Goal: Task Accomplishment & Management: Use online tool/utility

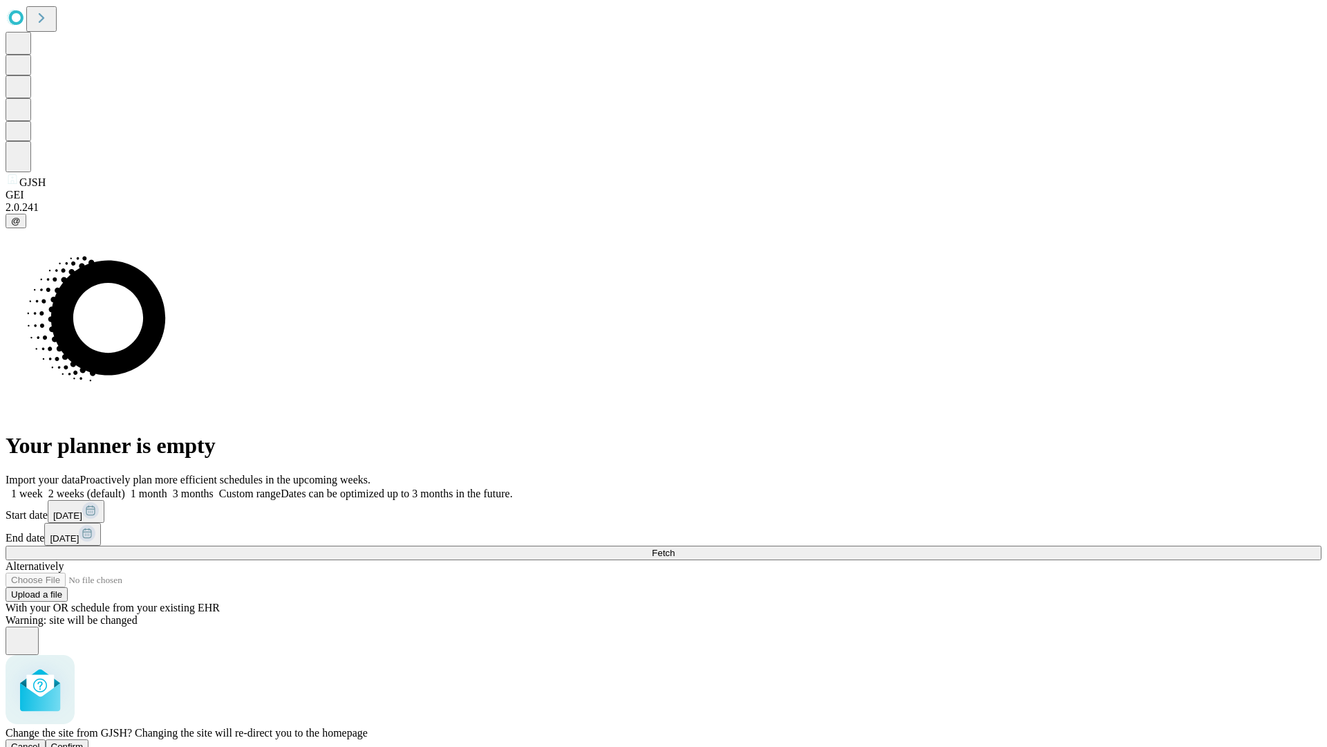
click at [84, 741] on span "Confirm" at bounding box center [67, 746] width 32 height 10
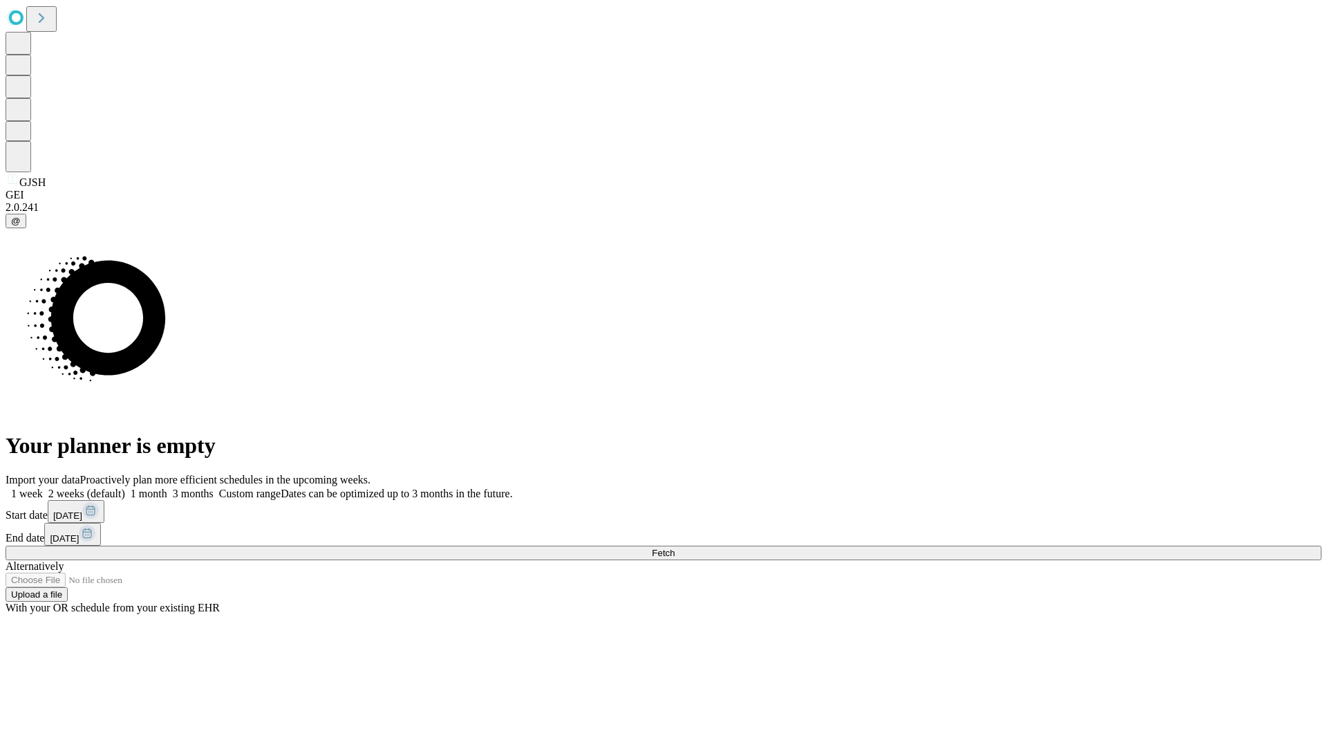
click at [167, 487] on label "1 month" at bounding box center [146, 493] width 42 height 12
click at [675, 547] on span "Fetch" at bounding box center [663, 552] width 23 height 10
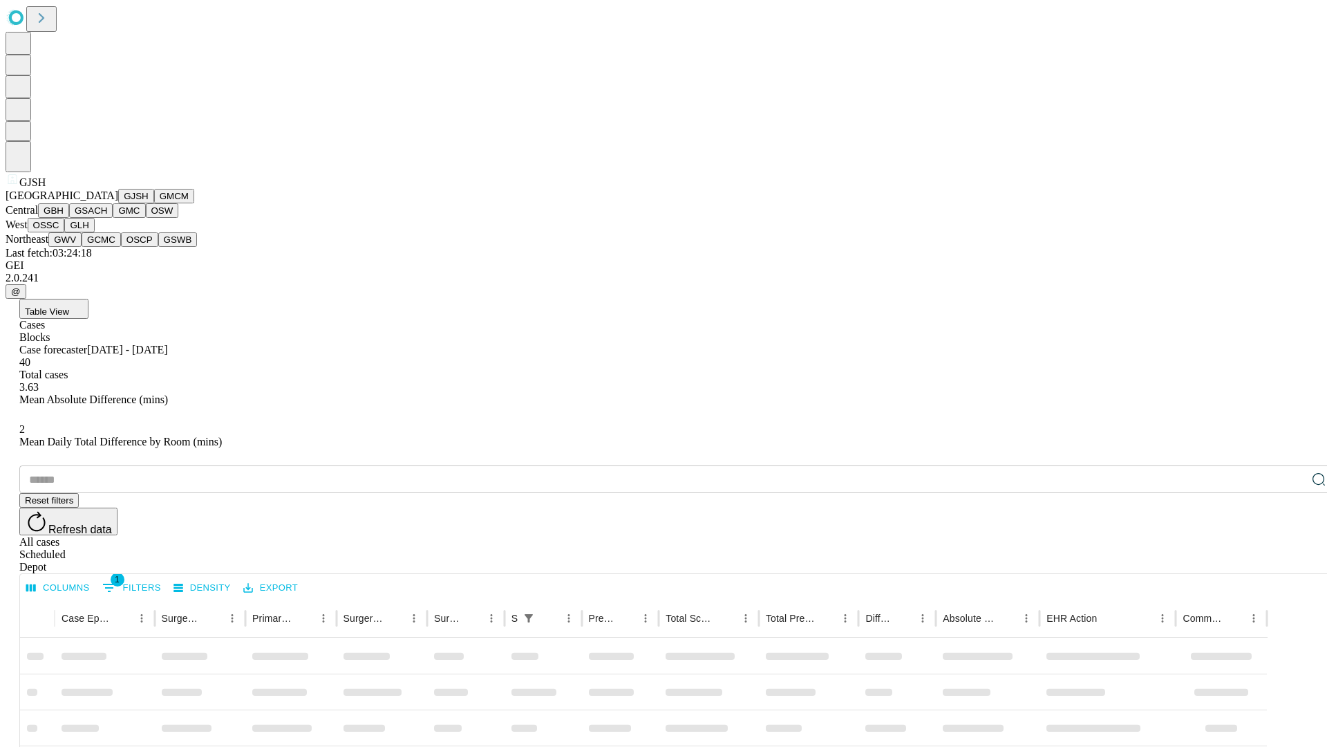
click at [154, 203] on button "GMCM" at bounding box center [174, 196] width 40 height 15
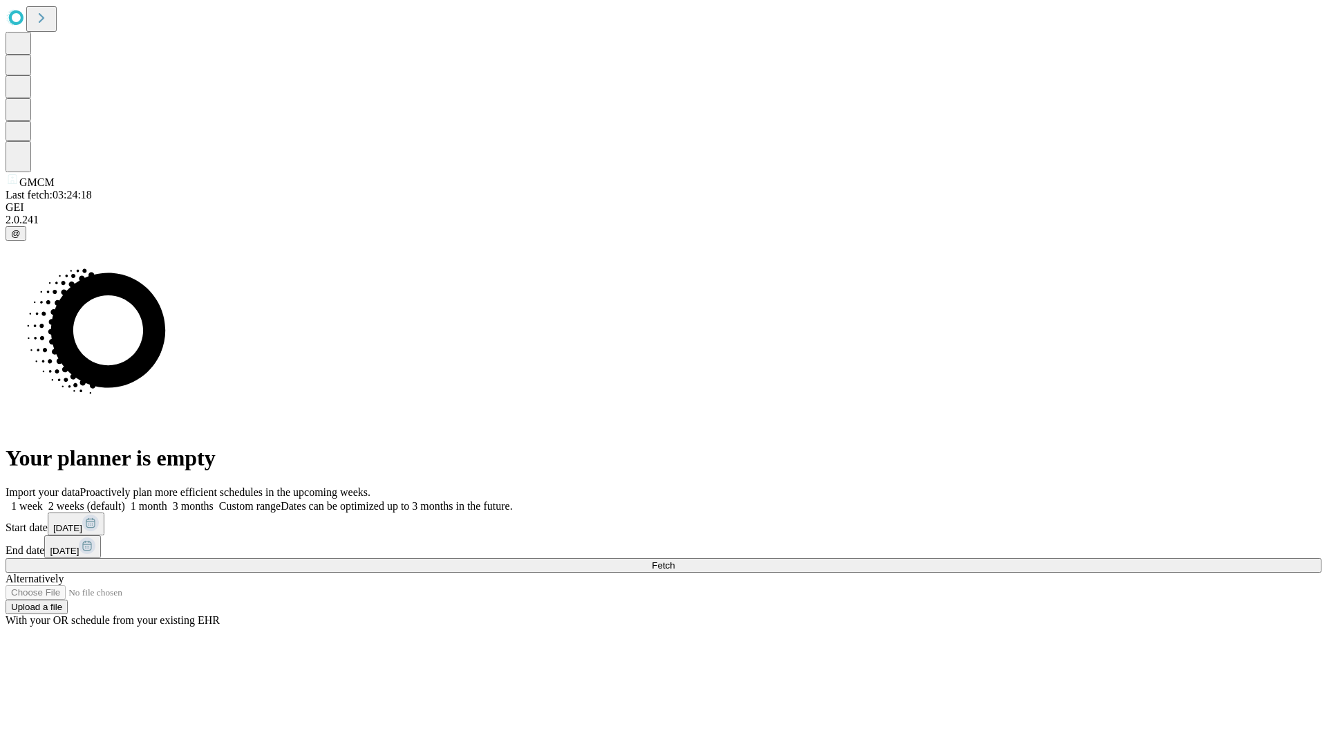
click at [167, 500] on label "1 month" at bounding box center [146, 506] width 42 height 12
click at [675, 560] on span "Fetch" at bounding box center [663, 565] width 23 height 10
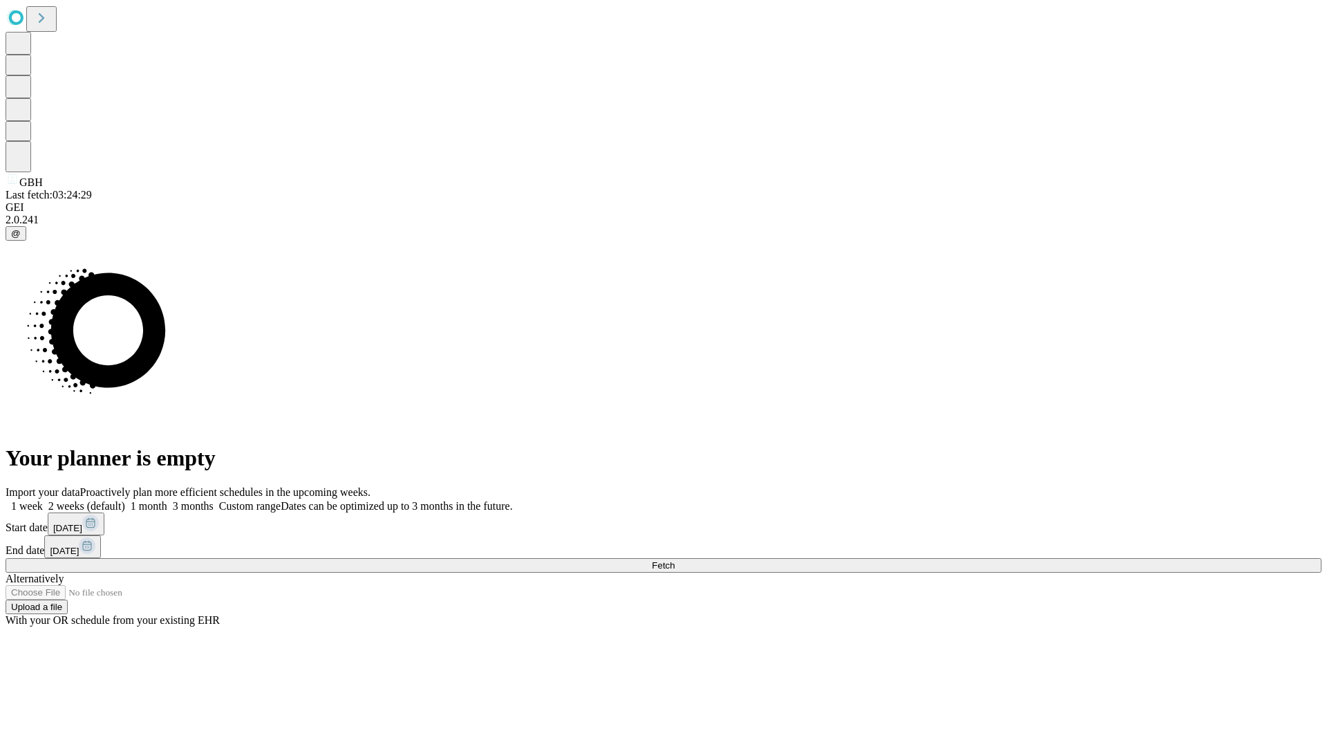
click at [167, 500] on label "1 month" at bounding box center [146, 506] width 42 height 12
click at [675, 560] on span "Fetch" at bounding box center [663, 565] width 23 height 10
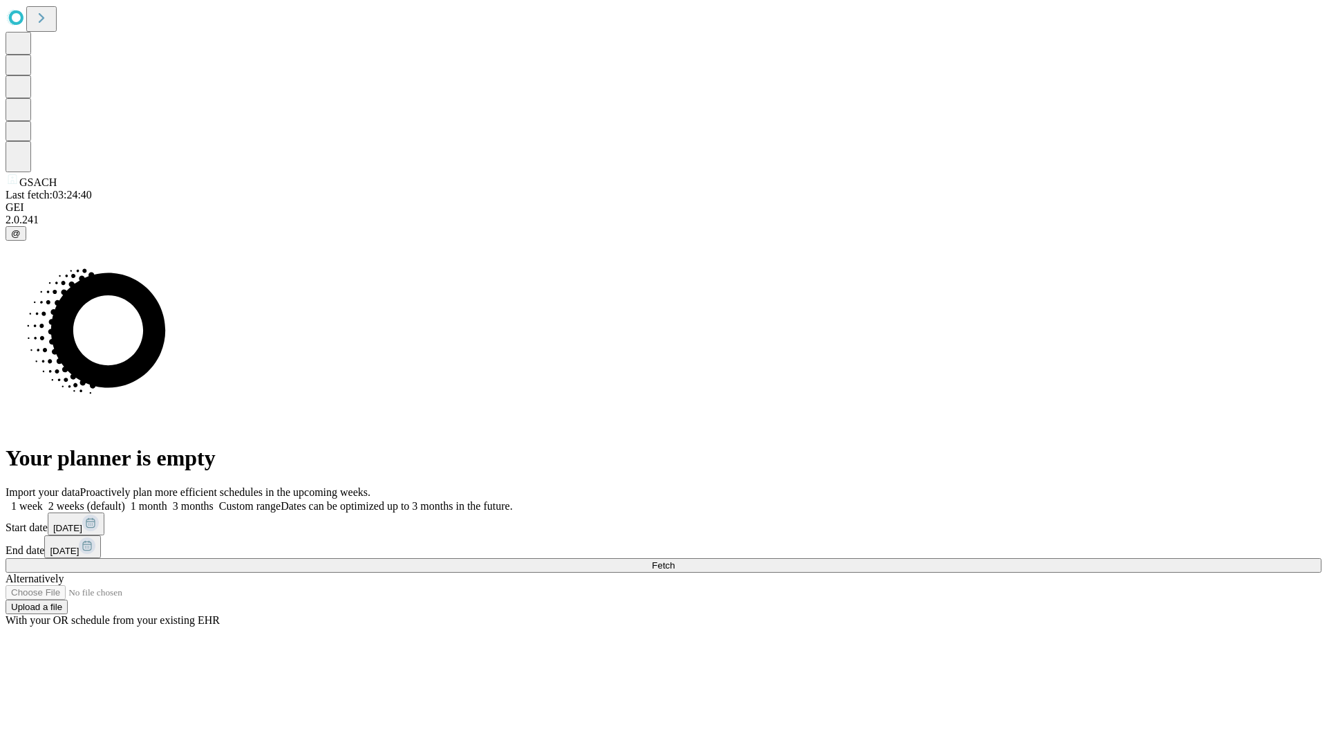
click at [675, 560] on span "Fetch" at bounding box center [663, 565] width 23 height 10
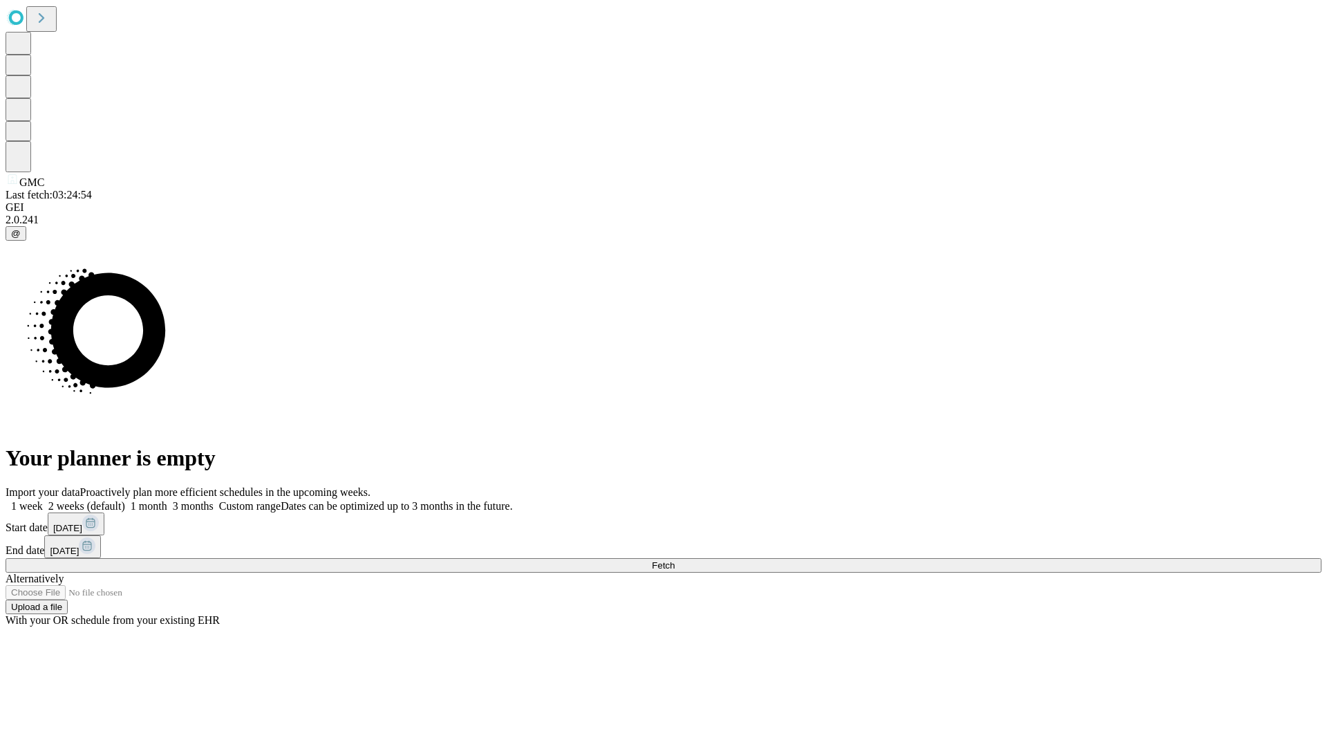
click at [167, 500] on label "1 month" at bounding box center [146, 506] width 42 height 12
click at [675, 560] on span "Fetch" at bounding box center [663, 565] width 23 height 10
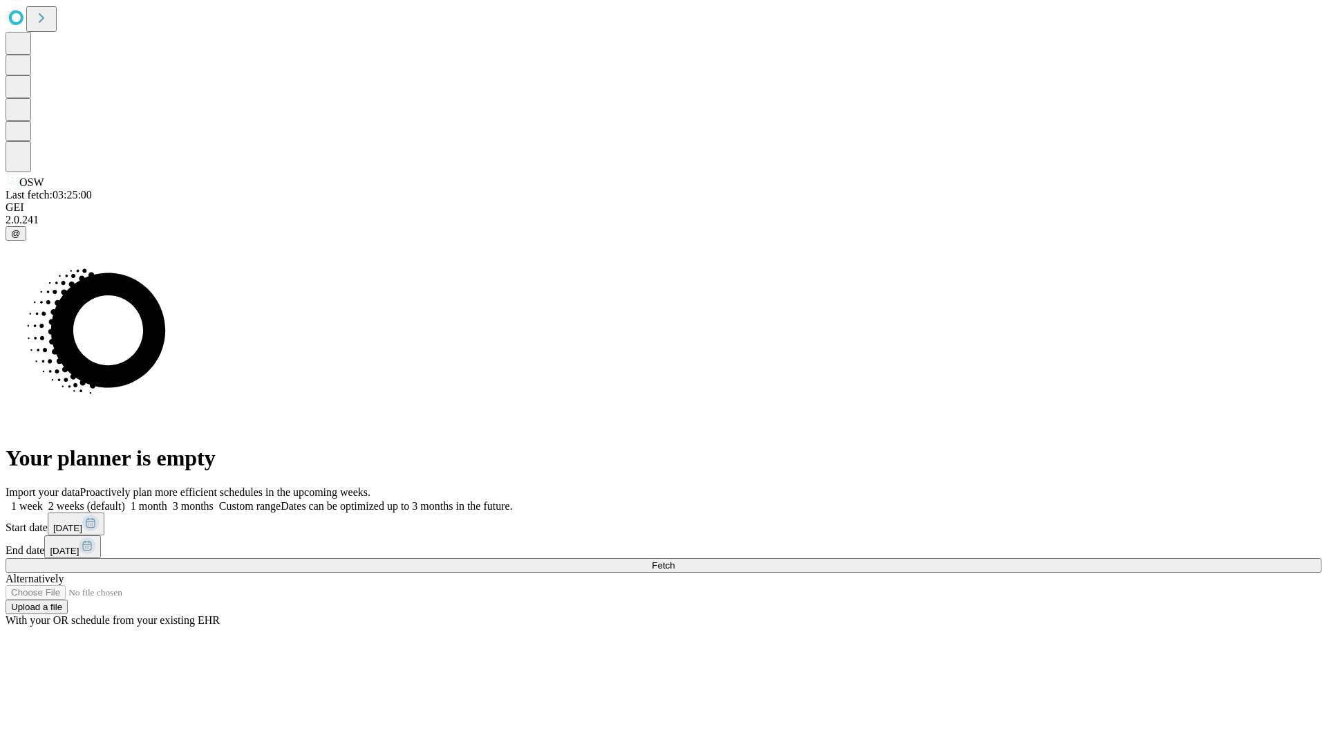
click at [167, 500] on label "1 month" at bounding box center [146, 506] width 42 height 12
click at [675, 560] on span "Fetch" at bounding box center [663, 565] width 23 height 10
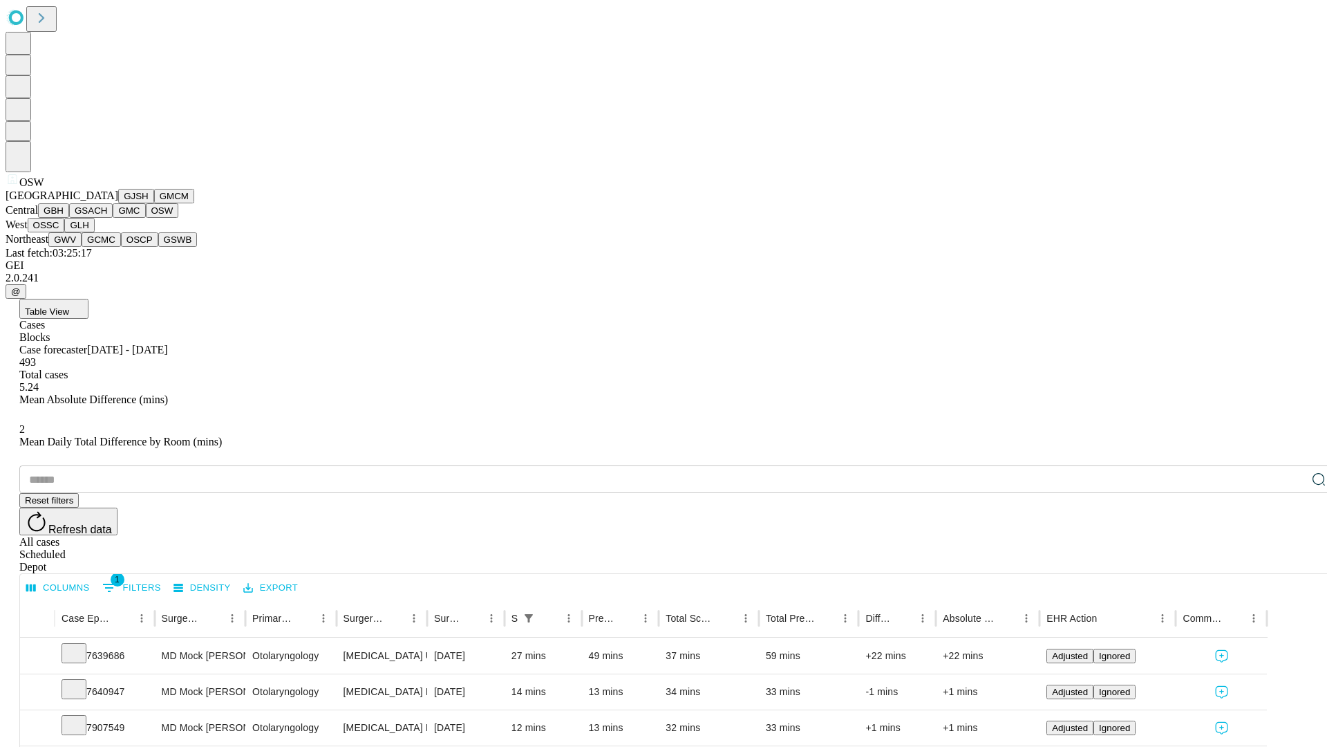
click at [65, 232] on button "OSSC" at bounding box center [46, 225] width 37 height 15
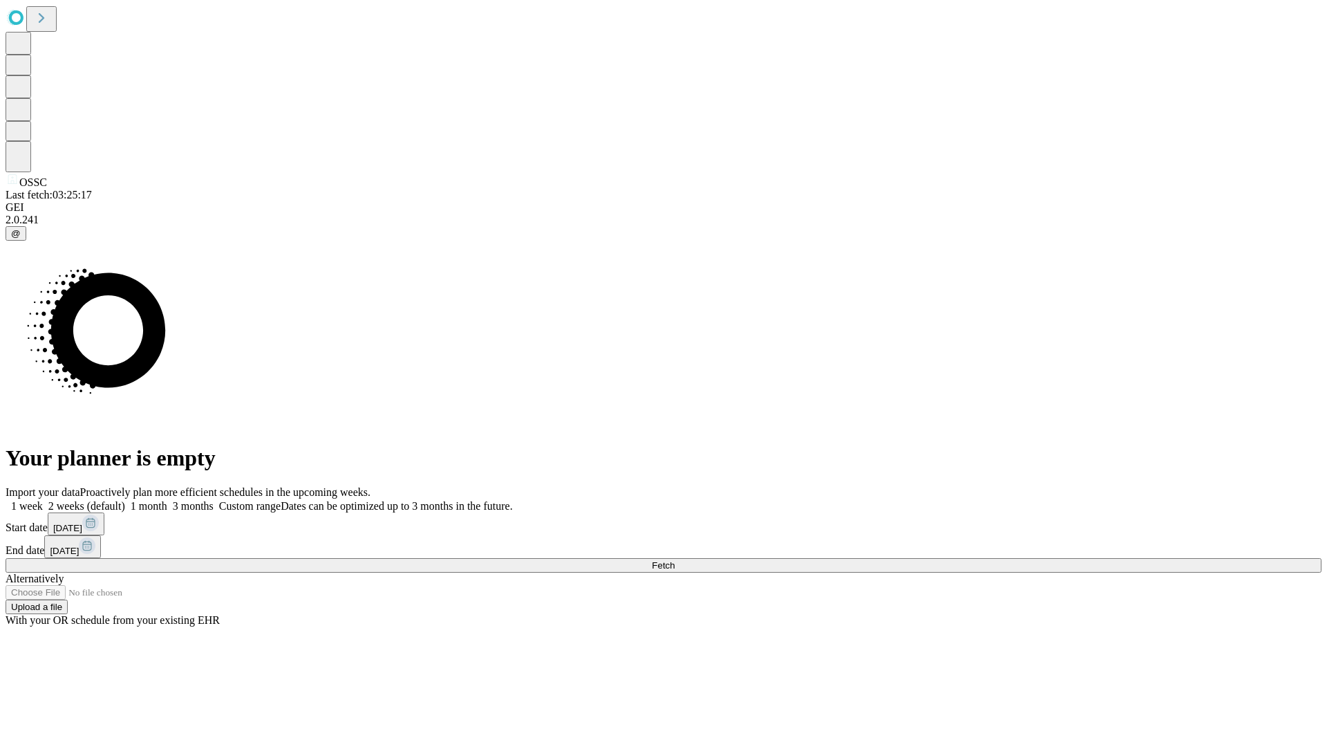
click at [167, 500] on label "1 month" at bounding box center [146, 506] width 42 height 12
click at [675, 560] on span "Fetch" at bounding box center [663, 565] width 23 height 10
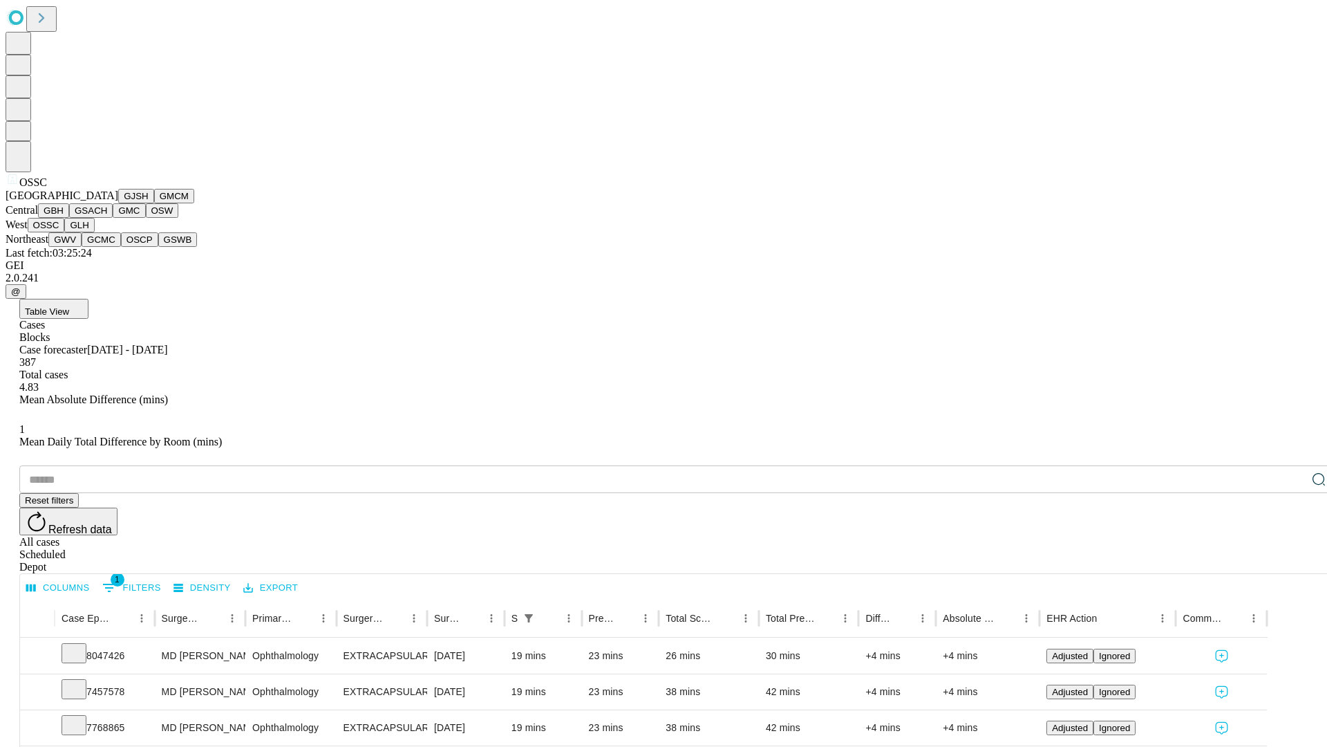
click at [94, 232] on button "GLH" at bounding box center [79, 225] width 30 height 15
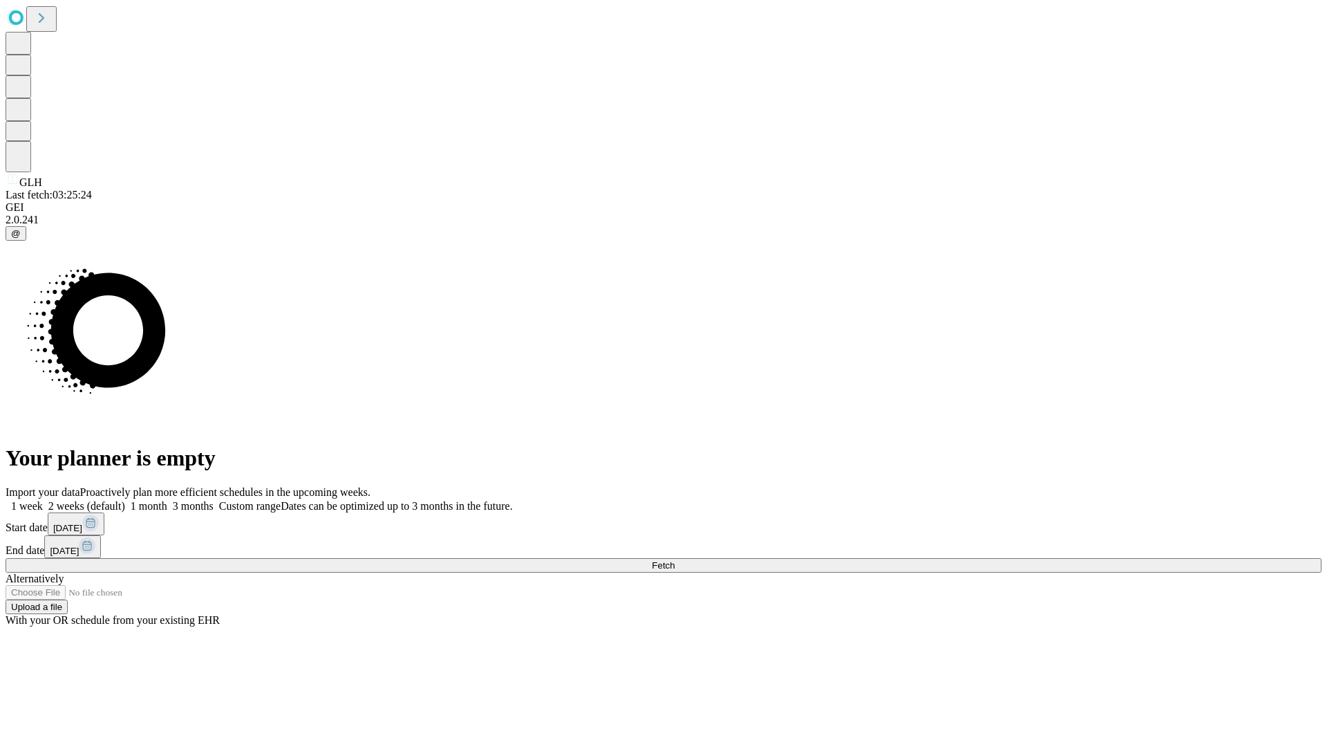
click at [167, 500] on label "1 month" at bounding box center [146, 506] width 42 height 12
click at [675, 560] on span "Fetch" at bounding box center [663, 565] width 23 height 10
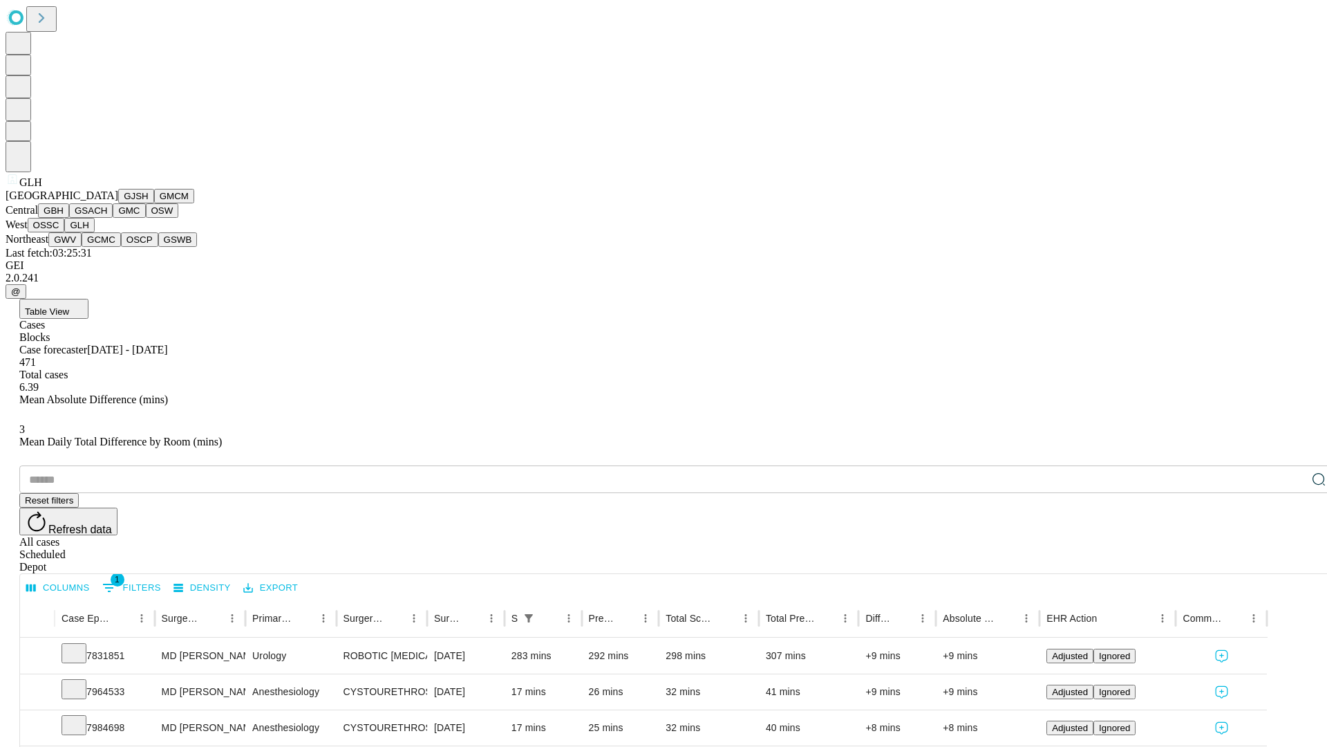
click at [82, 247] on button "GWV" at bounding box center [64, 239] width 33 height 15
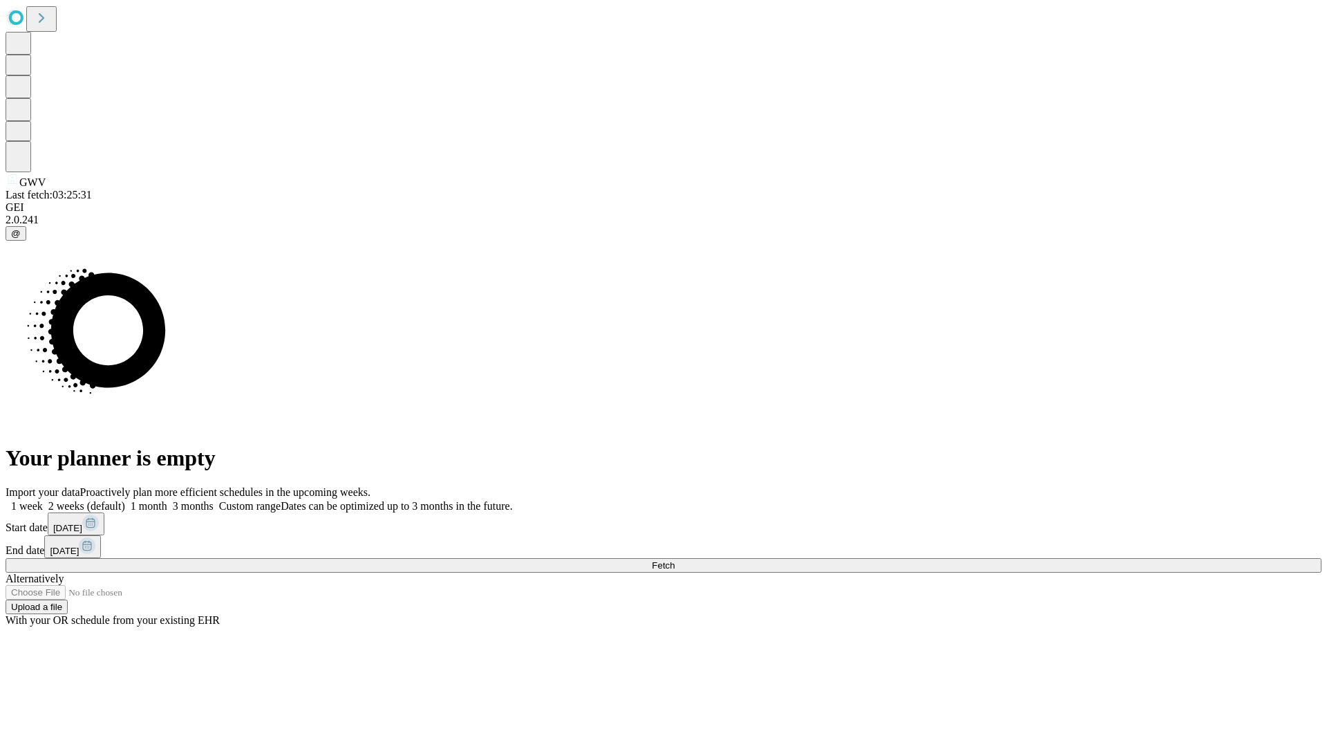
click at [167, 500] on label "1 month" at bounding box center [146, 506] width 42 height 12
click at [675, 560] on span "Fetch" at bounding box center [663, 565] width 23 height 10
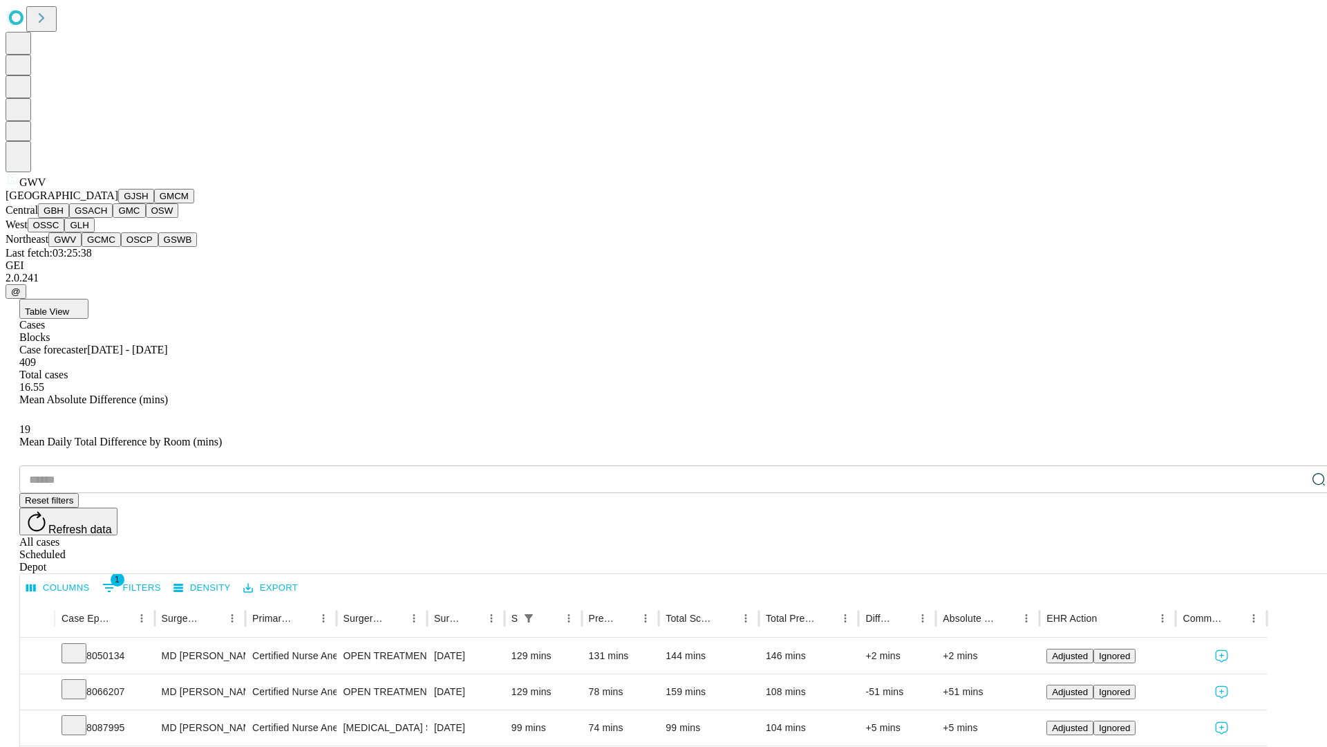
click at [107, 247] on button "GCMC" at bounding box center [101, 239] width 39 height 15
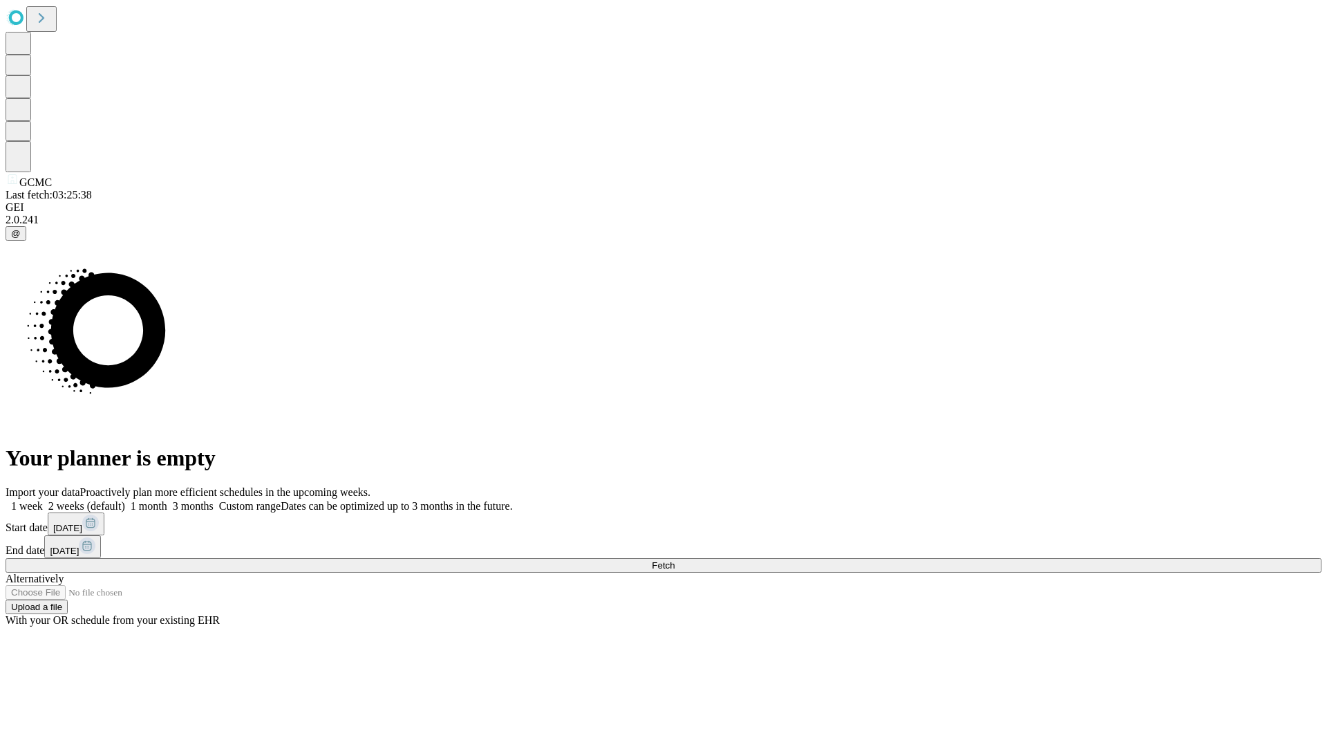
click at [167, 500] on label "1 month" at bounding box center [146, 506] width 42 height 12
click at [675, 560] on span "Fetch" at bounding box center [663, 565] width 23 height 10
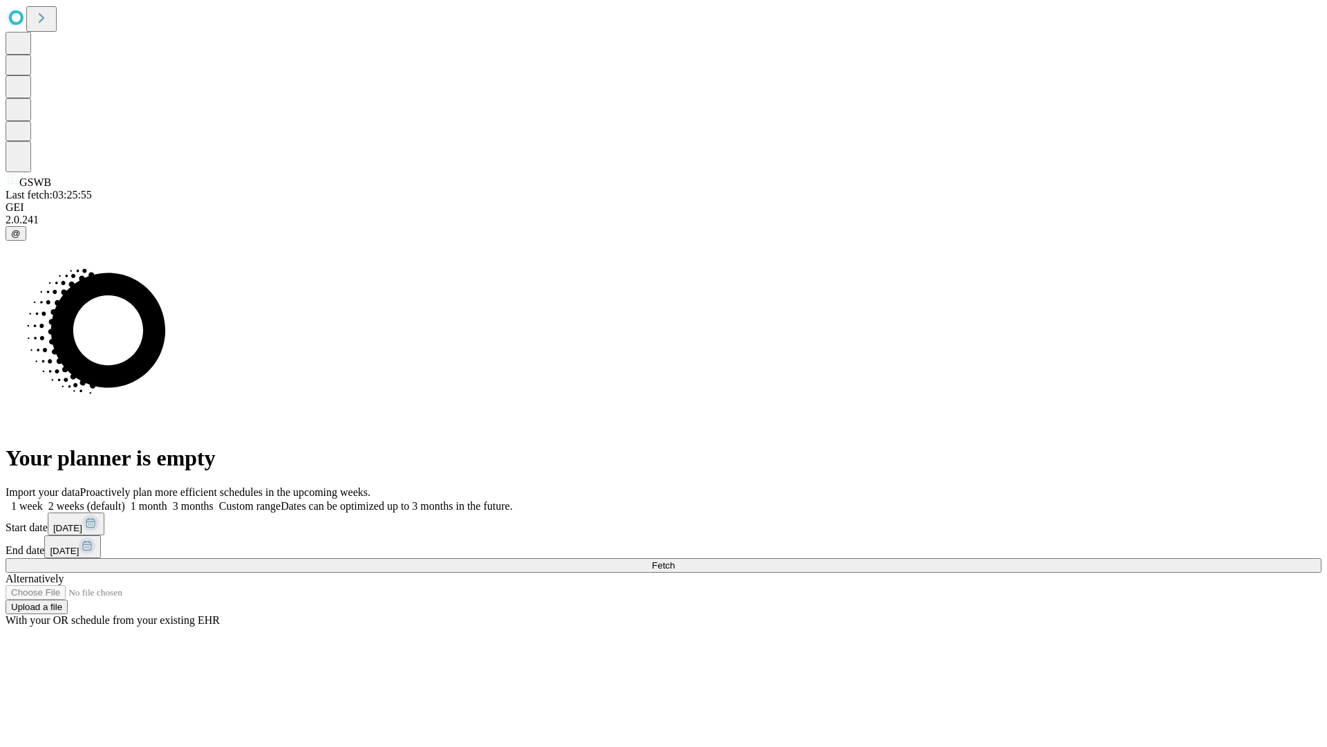
click at [167, 500] on label "1 month" at bounding box center [146, 506] width 42 height 12
click at [675, 560] on span "Fetch" at bounding box center [663, 565] width 23 height 10
